Goal: Task Accomplishment & Management: Use online tool/utility

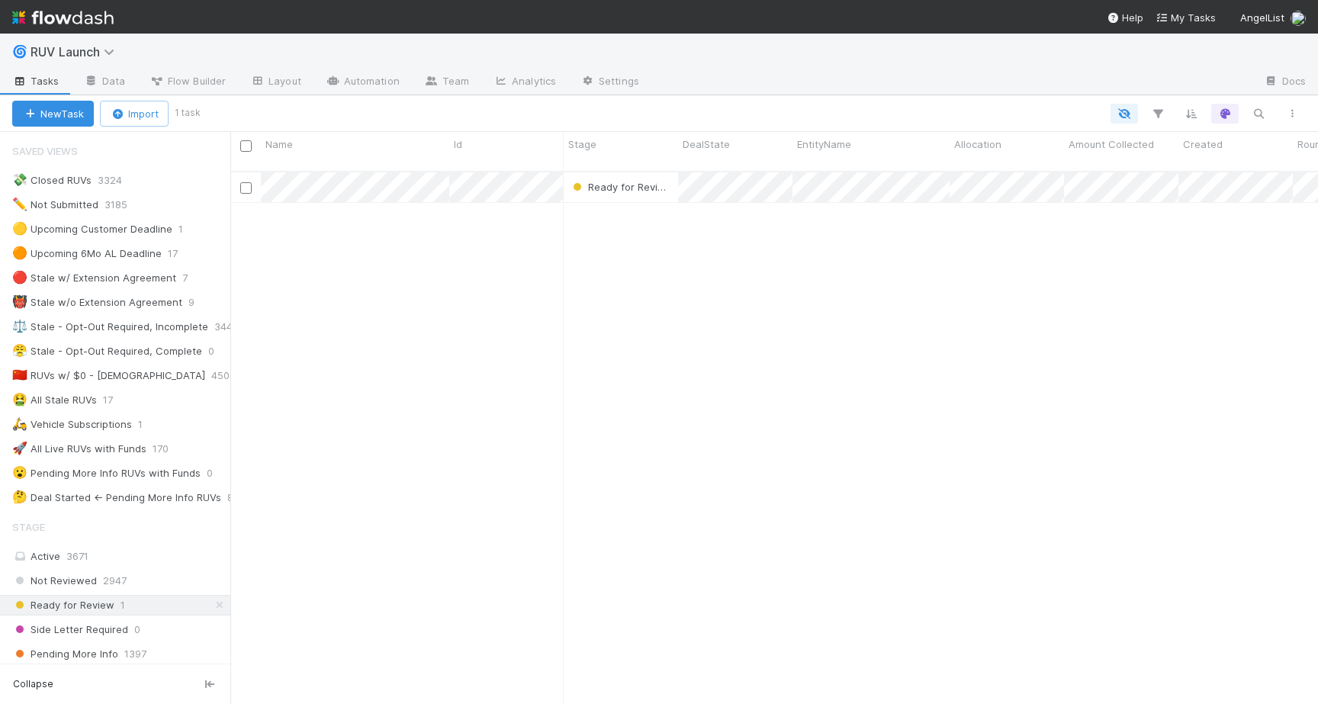
scroll to position [0, 1]
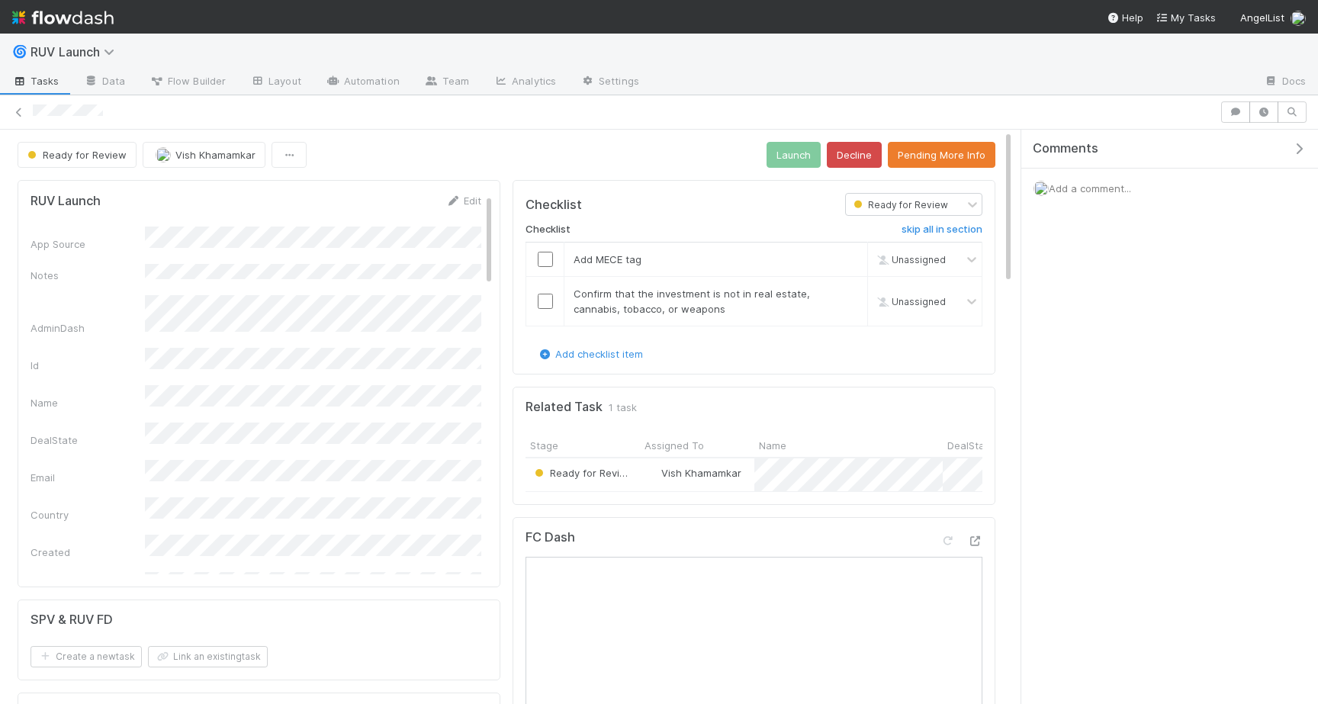
scroll to position [10, 0]
click at [558, 261] on div at bounding box center [544, 259] width 37 height 15
click at [543, 265] on input "checkbox" at bounding box center [545, 259] width 15 height 15
click at [543, 288] on td at bounding box center [545, 302] width 38 height 50
click at [543, 296] on input "checkbox" at bounding box center [545, 301] width 15 height 15
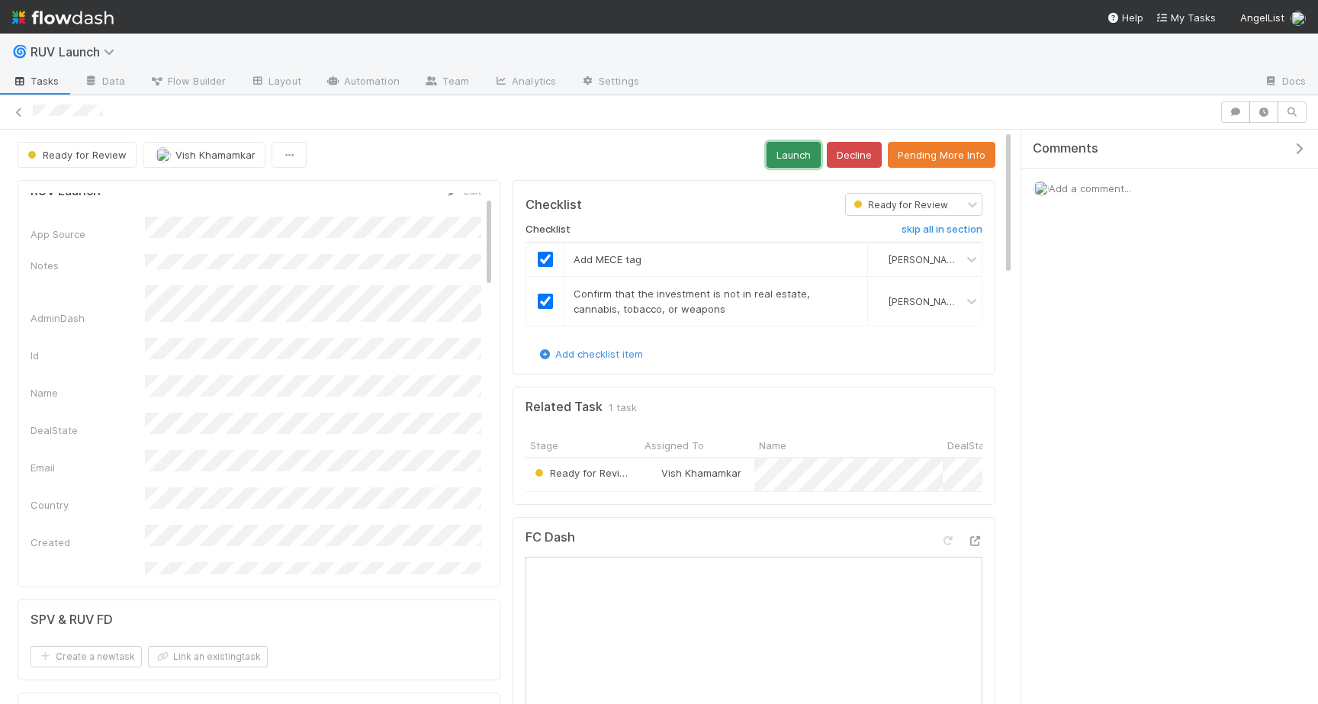
click at [789, 155] on button "Launch" at bounding box center [794, 155] width 54 height 26
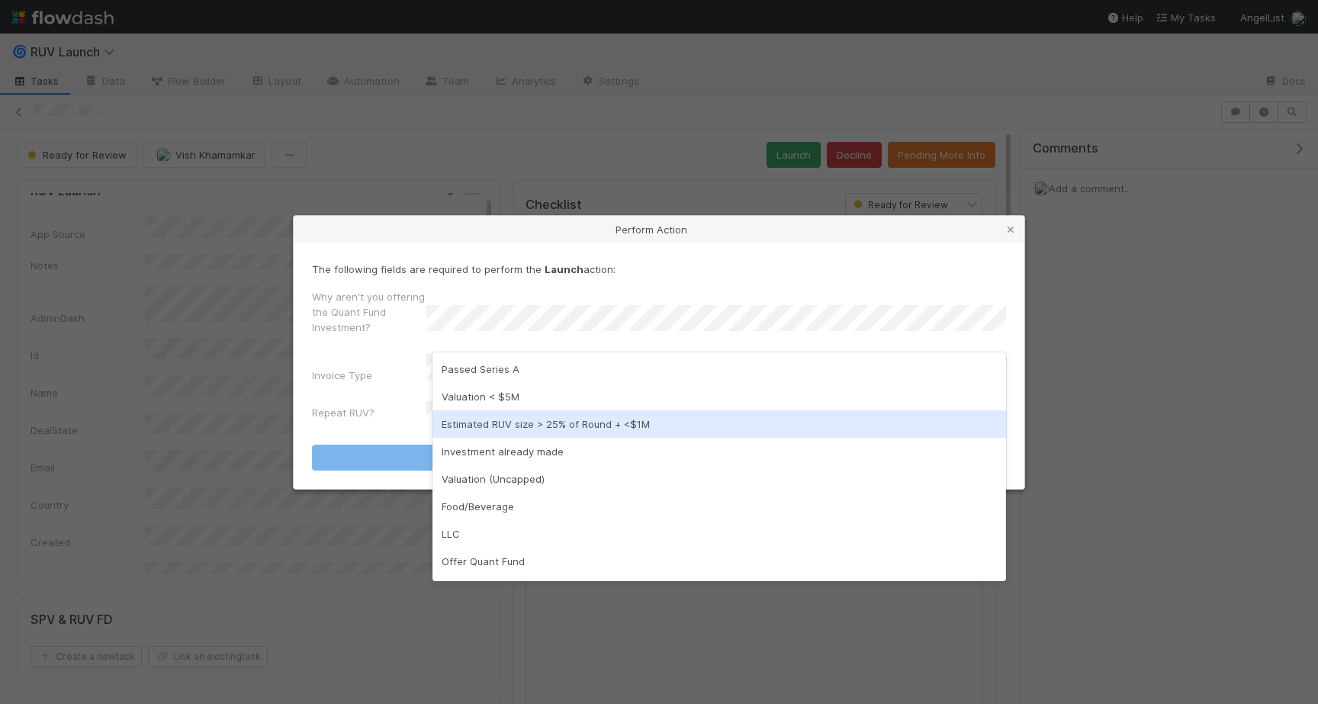
scroll to position [24, 0]
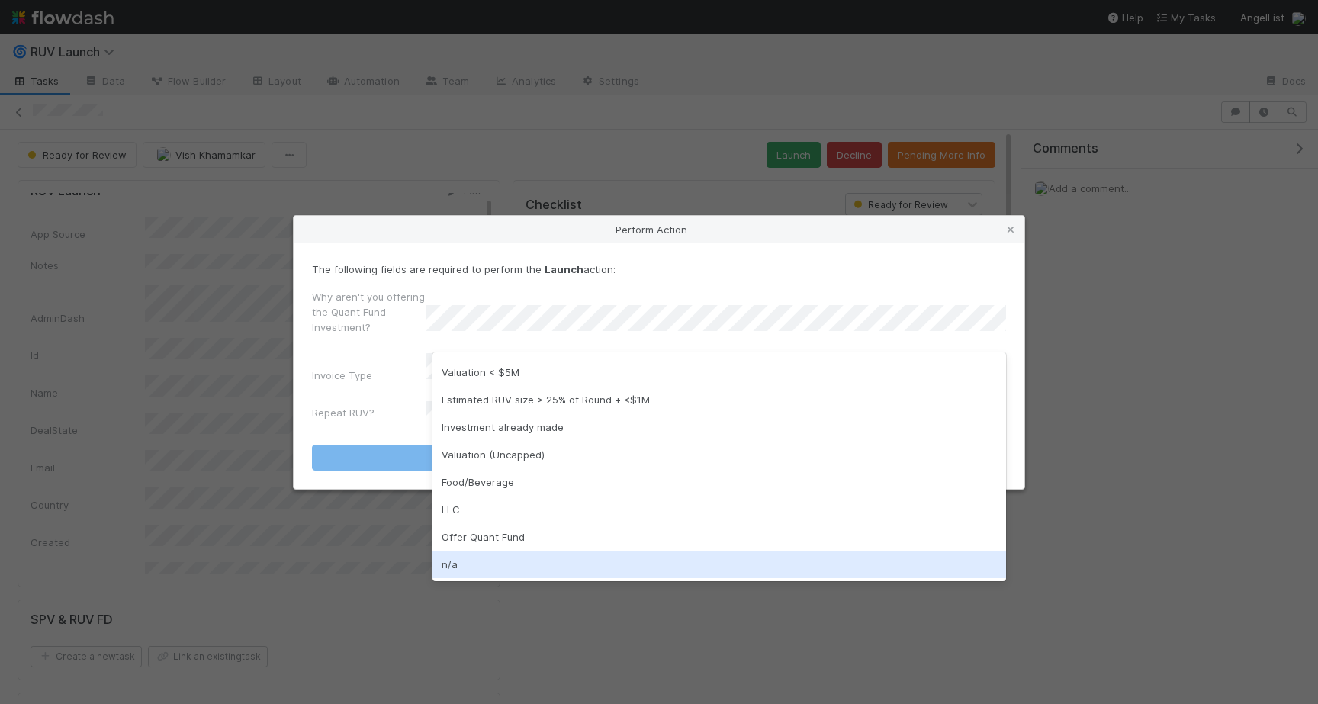
click at [479, 558] on div "n/a" at bounding box center [719, 564] width 574 height 27
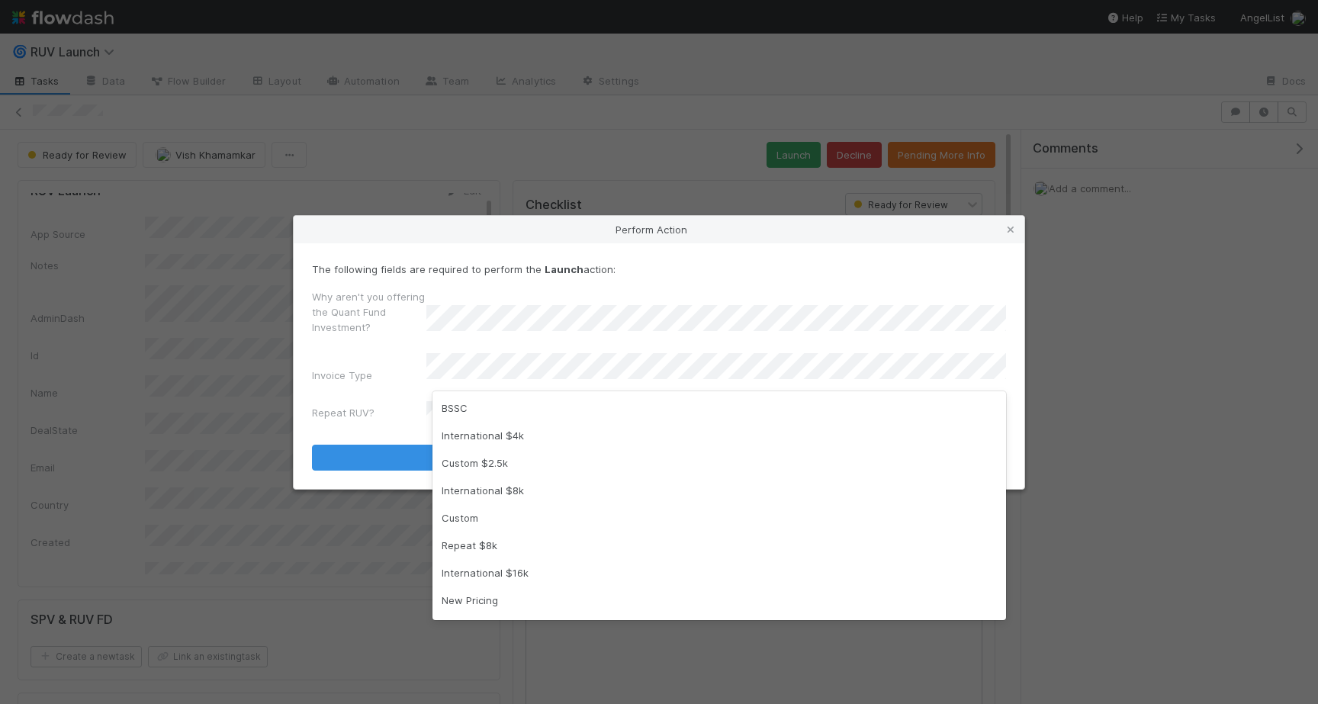
scroll to position [217, 0]
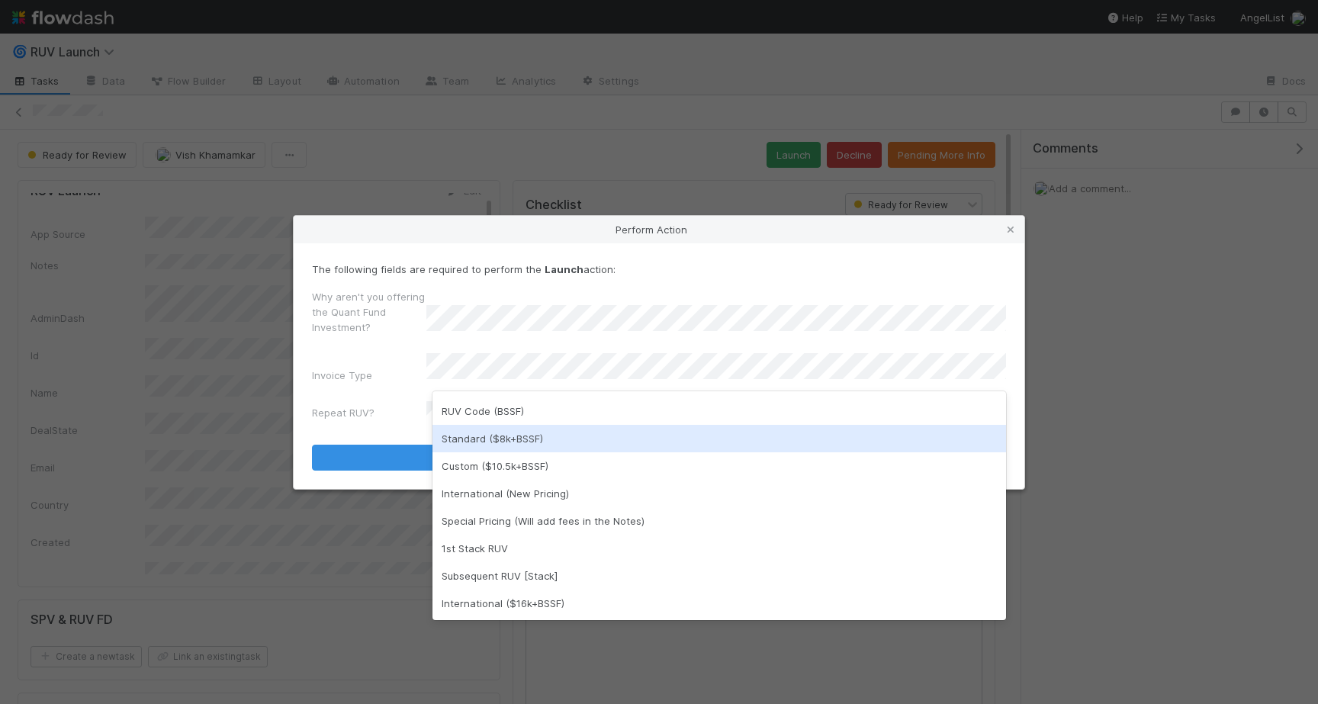
click at [541, 435] on div "Standard ($8k+BSSF)" at bounding box center [719, 438] width 574 height 27
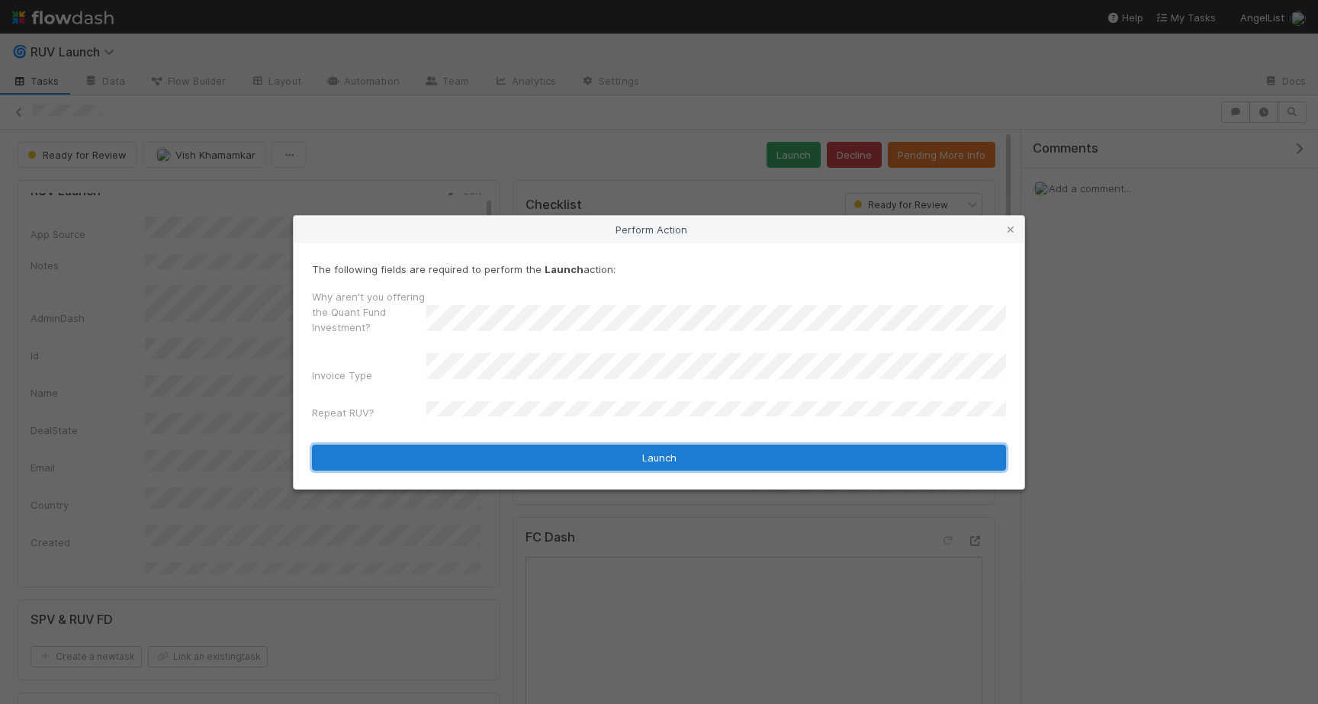
click at [667, 449] on button "Launch" at bounding box center [659, 458] width 694 height 26
